Goal: Transaction & Acquisition: Book appointment/travel/reservation

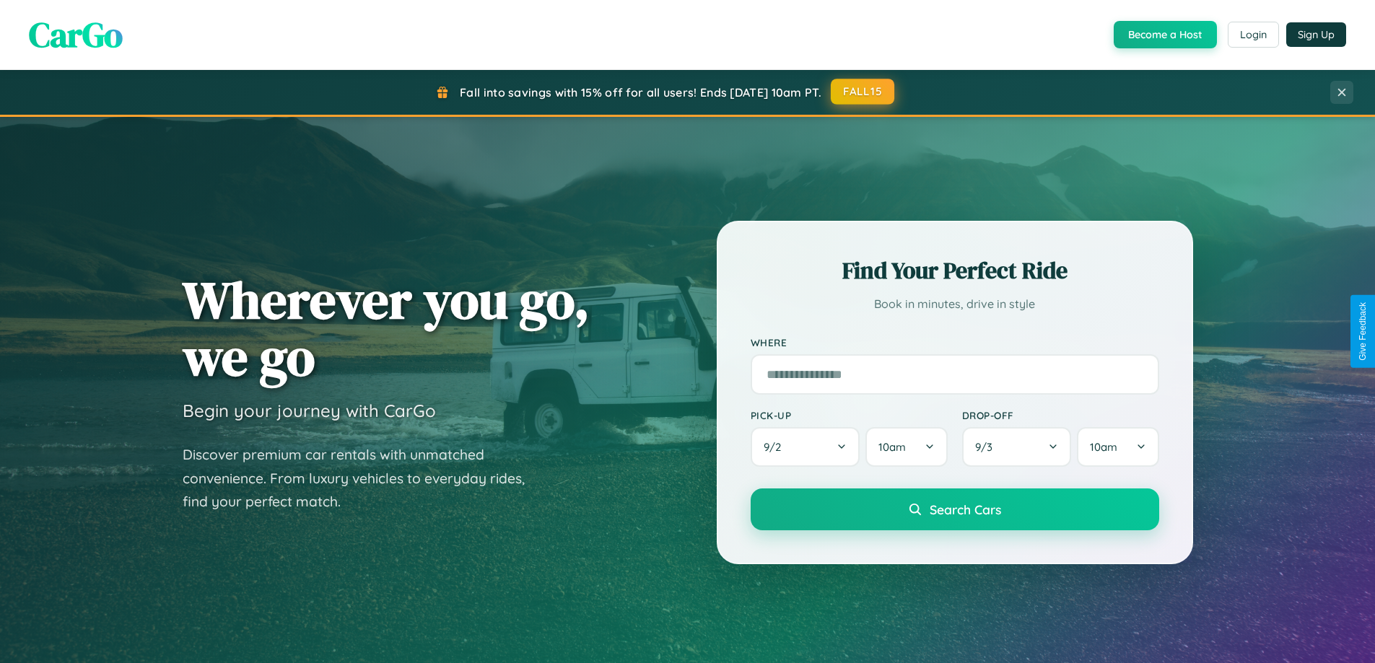
click at [863, 92] on button "FALL15" at bounding box center [863, 92] width 64 height 26
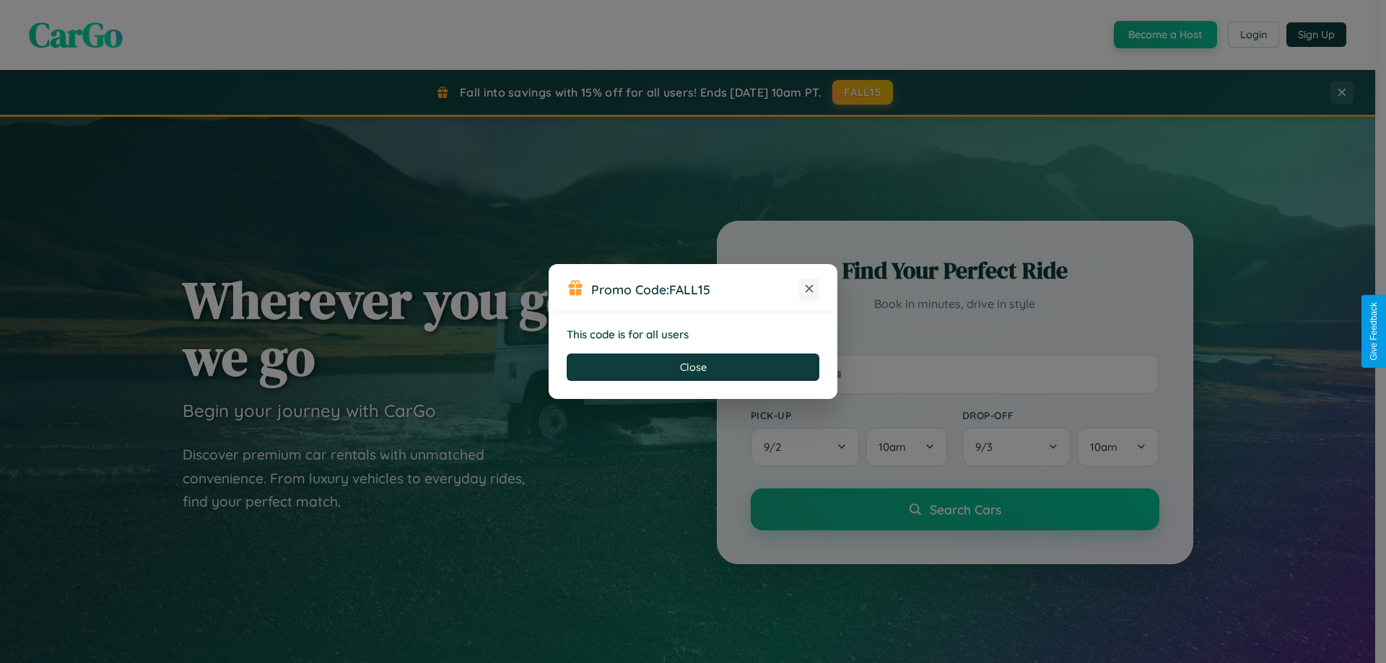
click at [809, 290] on icon at bounding box center [809, 289] width 14 height 14
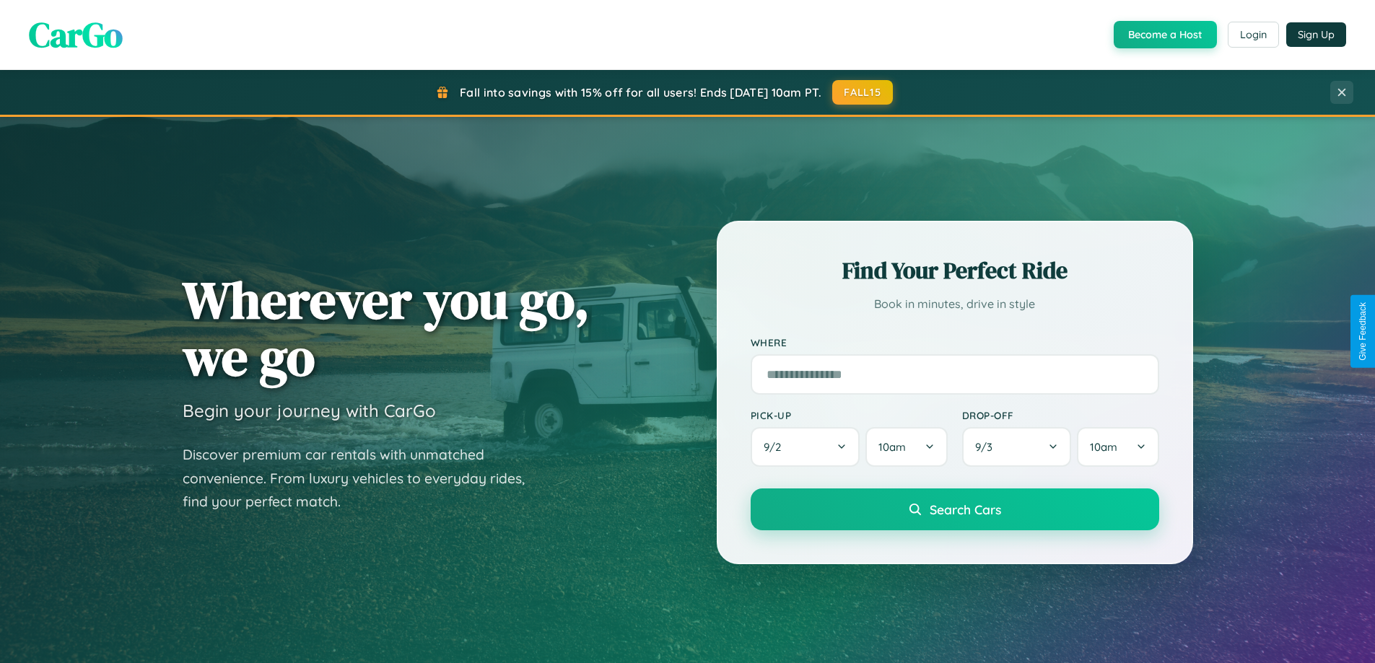
scroll to position [622, 0]
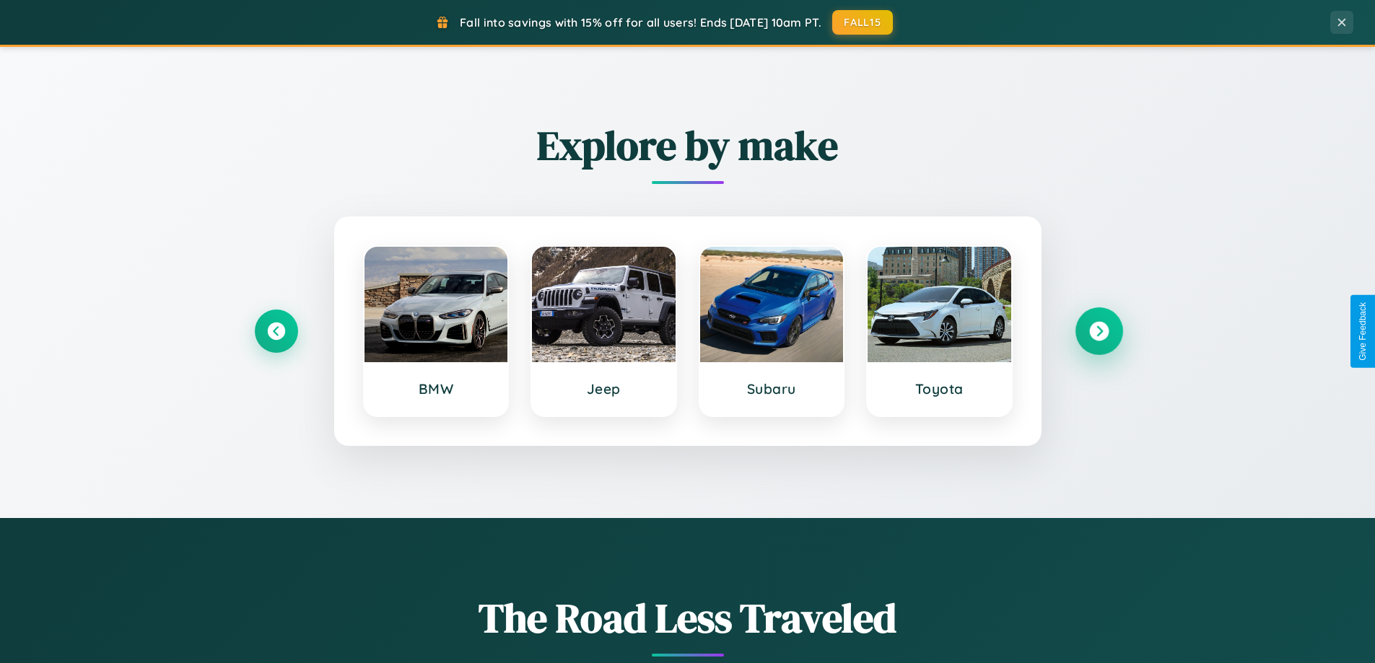
click at [1099, 331] on icon at bounding box center [1098, 331] width 19 height 19
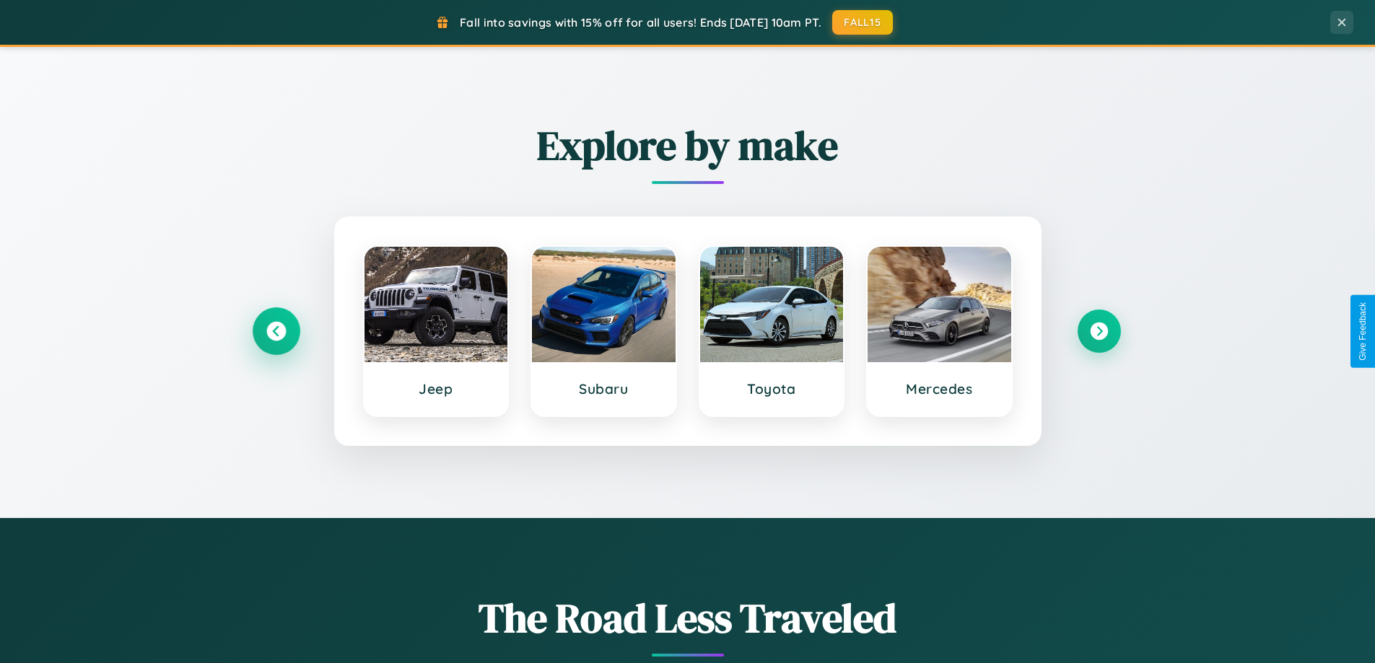
click at [276, 331] on icon at bounding box center [275, 331] width 19 height 19
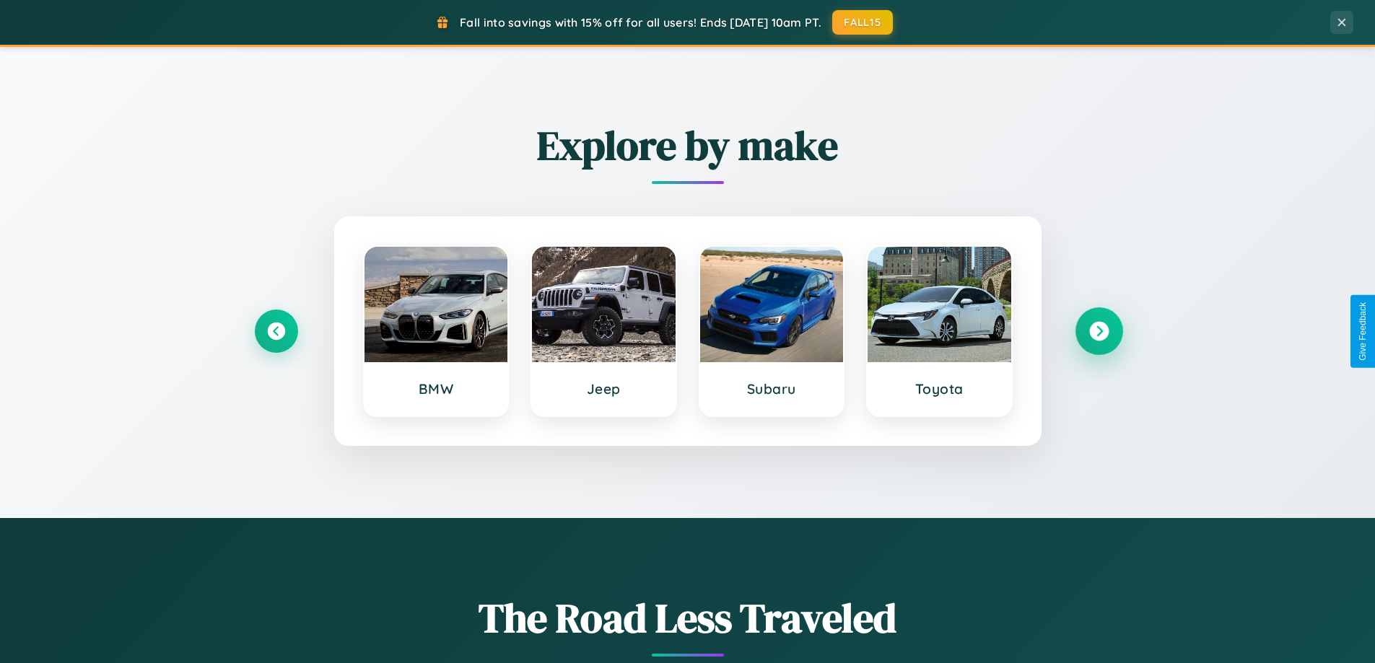
click at [1099, 331] on icon at bounding box center [1098, 331] width 19 height 19
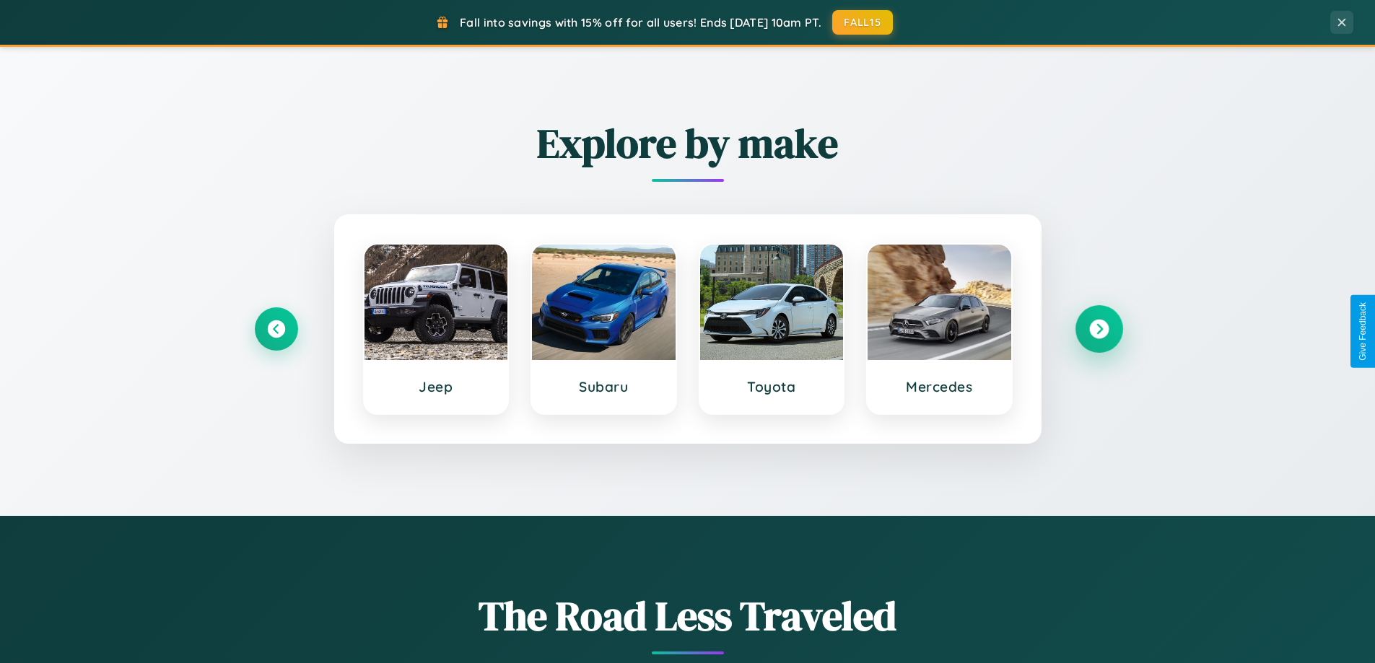
scroll to position [2320, 0]
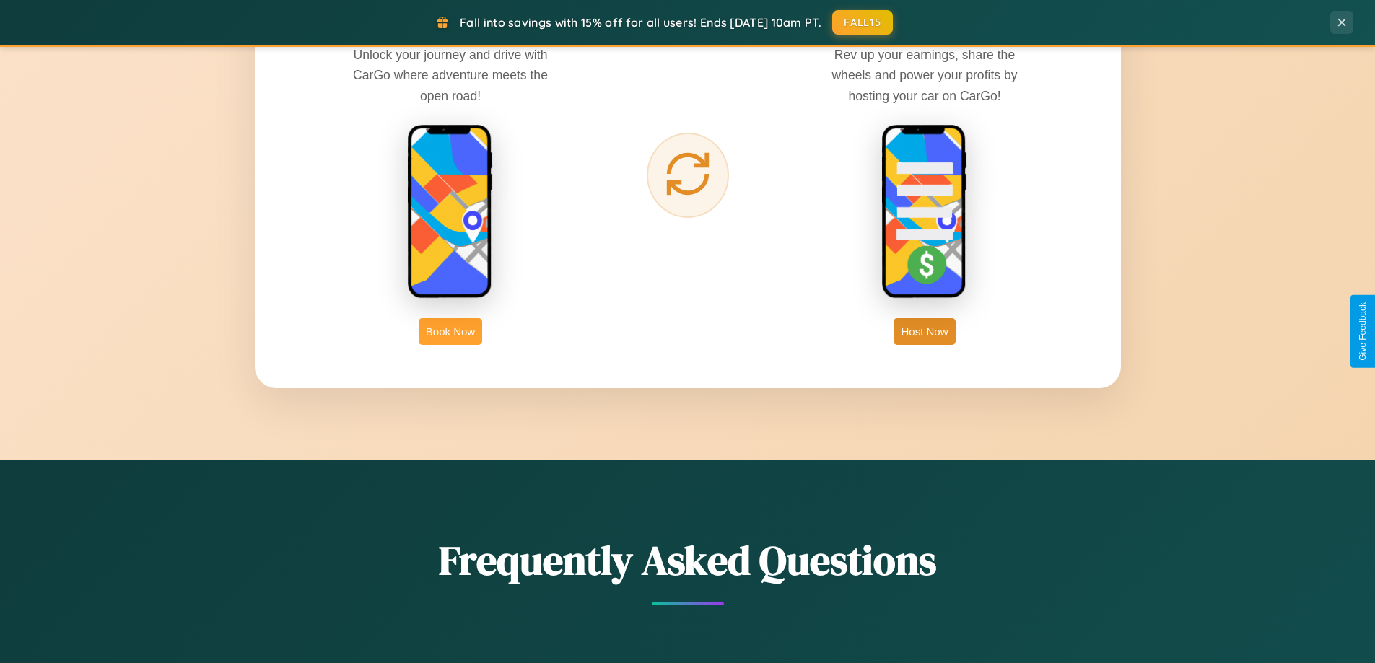
click at [450, 331] on button "Book Now" at bounding box center [451, 331] width 64 height 27
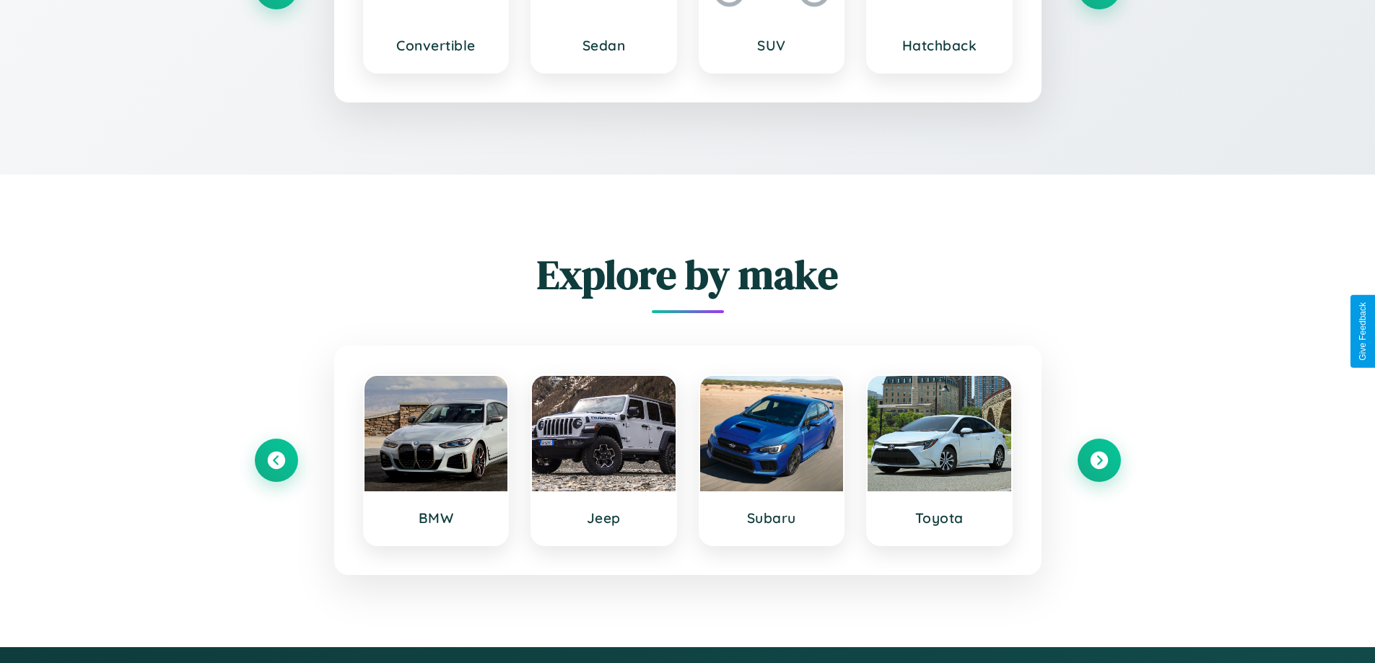
scroll to position [196, 0]
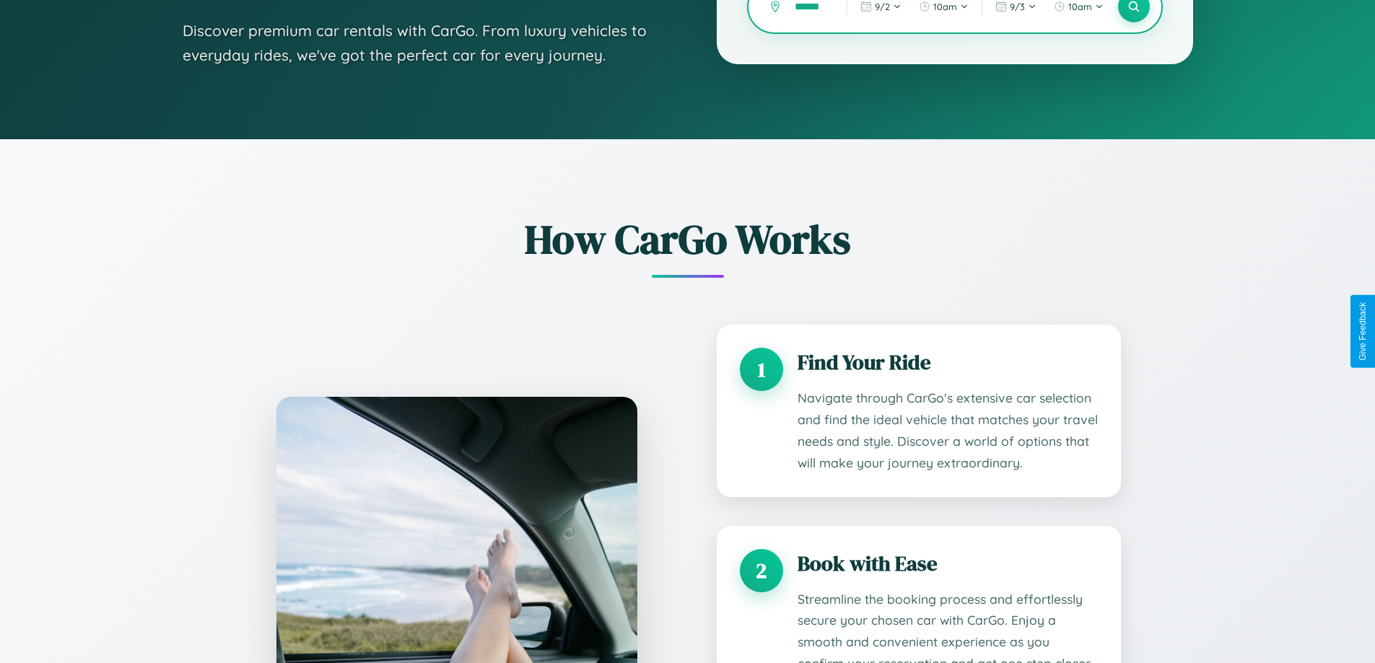
type input "******"
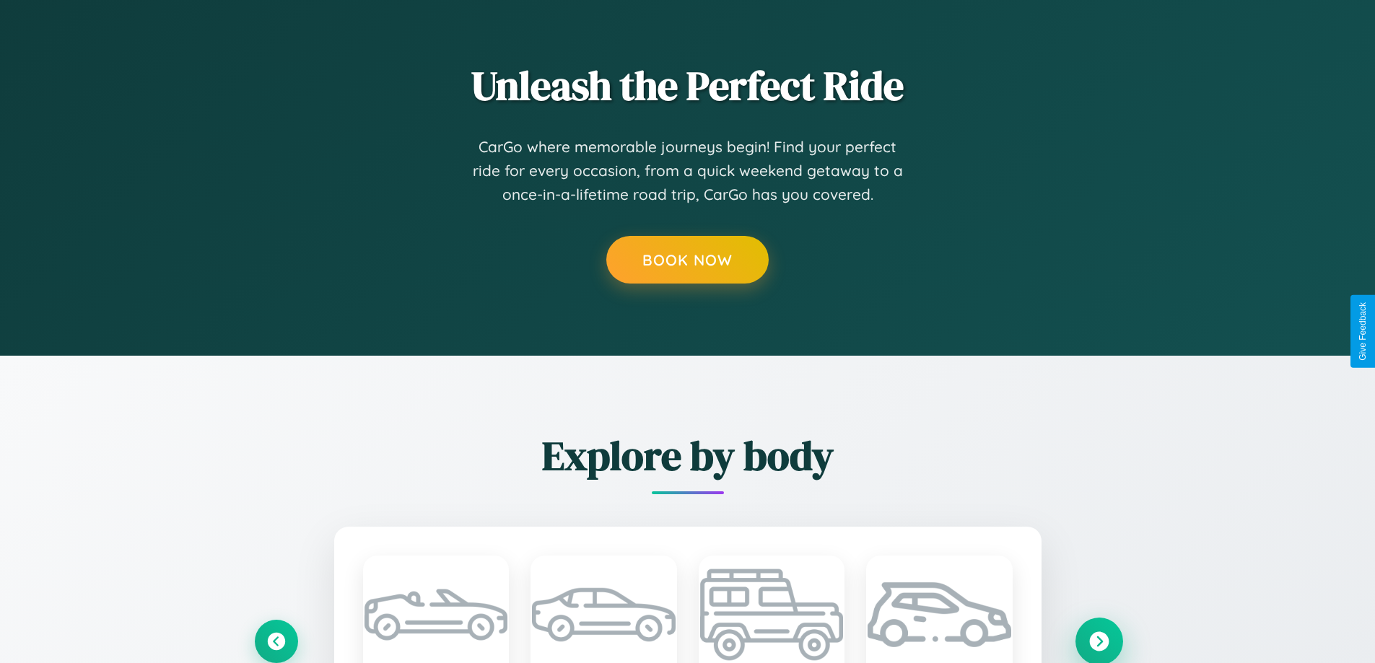
click at [1099, 641] on icon at bounding box center [1098, 641] width 19 height 19
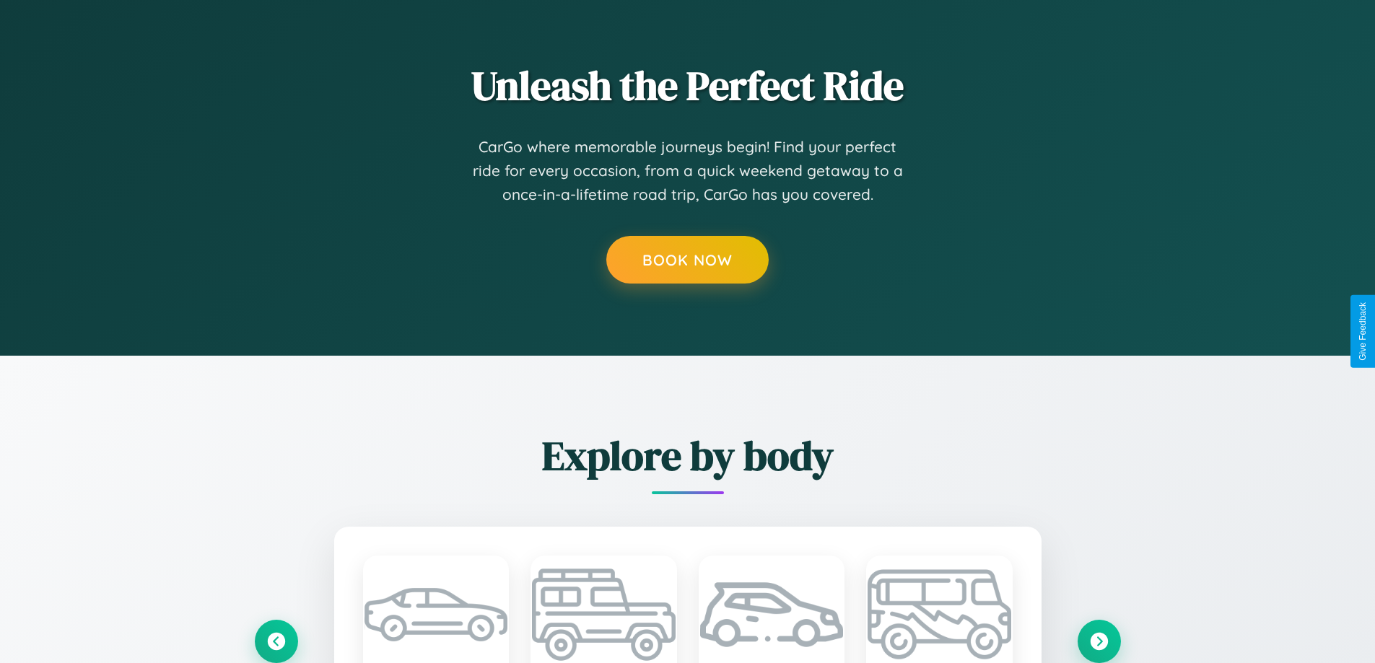
scroll to position [0, 0]
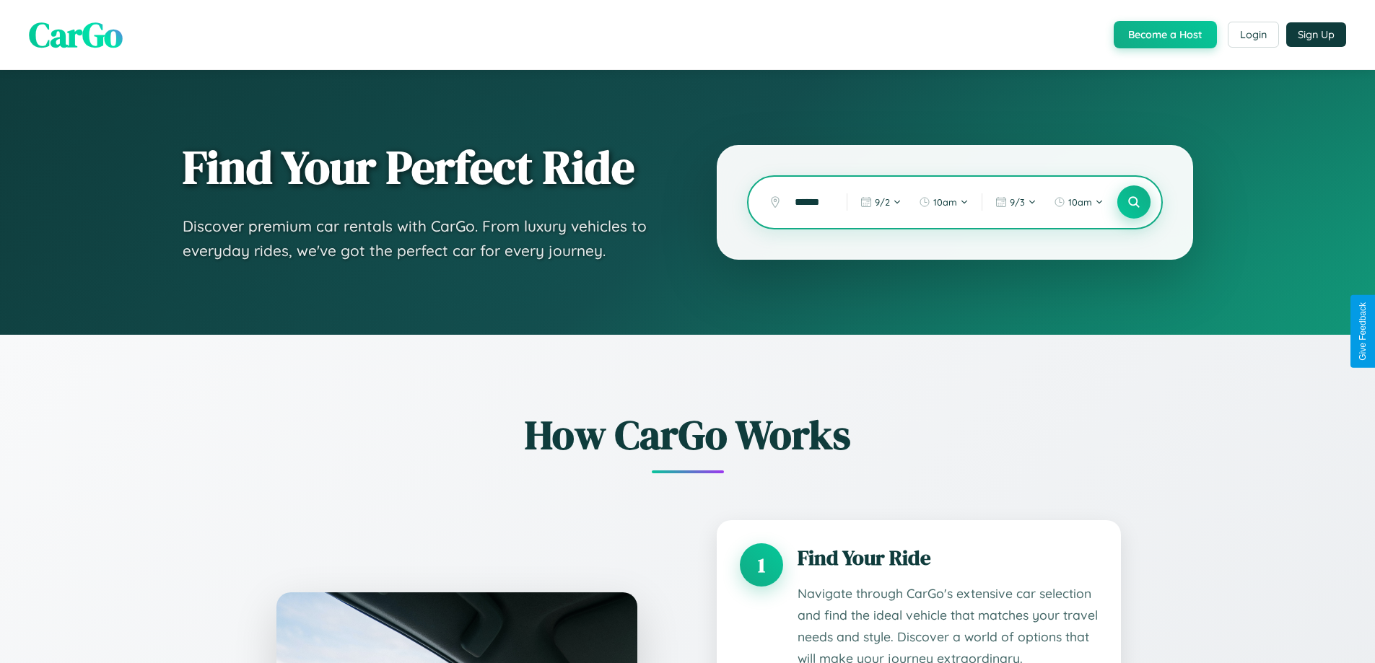
click at [1133, 202] on icon at bounding box center [1134, 203] width 14 height 14
